Goal: Navigation & Orientation: Find specific page/section

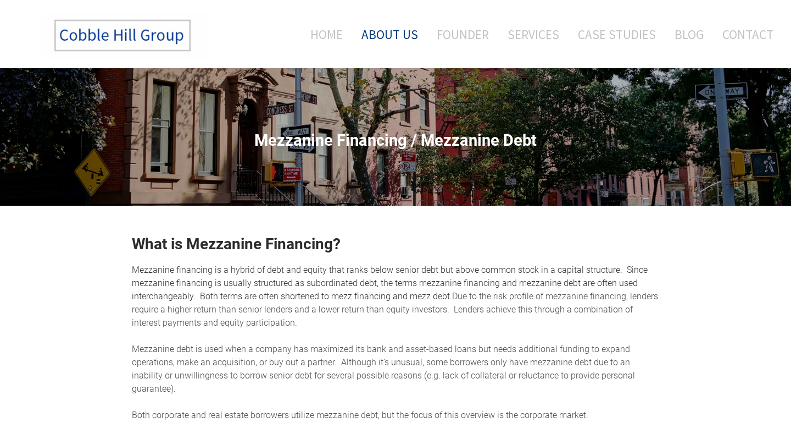
click at [406, 34] on link "About Us" at bounding box center [389, 35] width 73 height 46
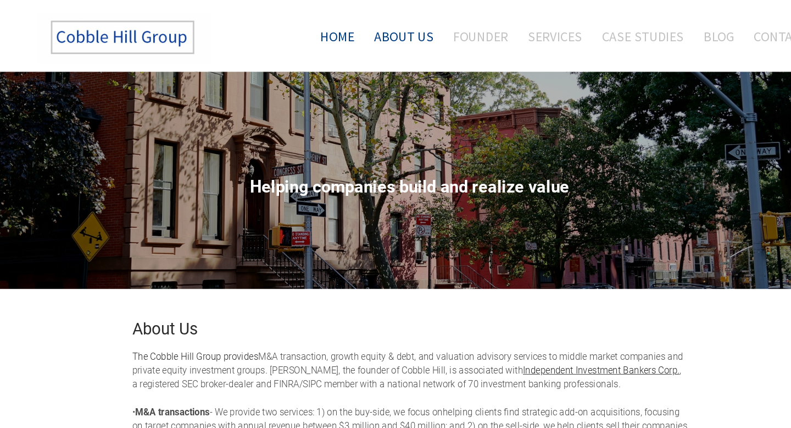
click at [337, 31] on link "Home" at bounding box center [322, 35] width 57 height 46
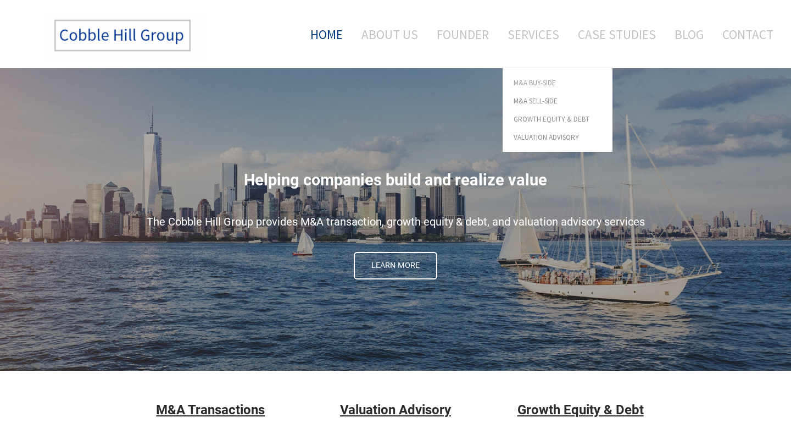
click at [531, 82] on span "M&A Buy-Side" at bounding box center [558, 82] width 88 height 7
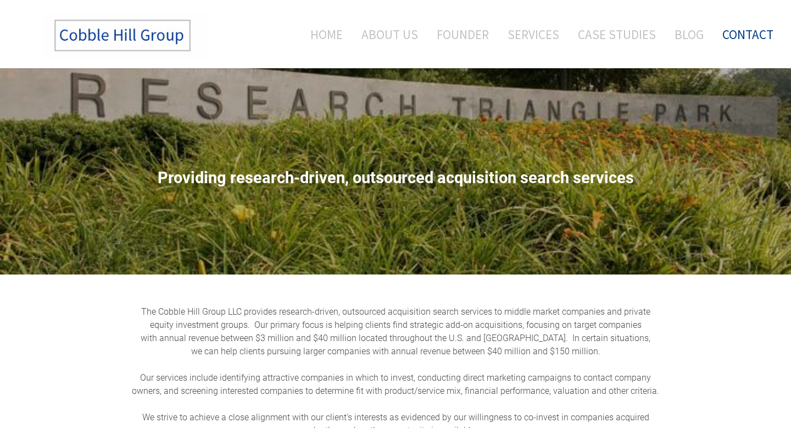
click at [746, 29] on link "Contact" at bounding box center [743, 35] width 59 height 46
